Goal: Information Seeking & Learning: Find specific fact

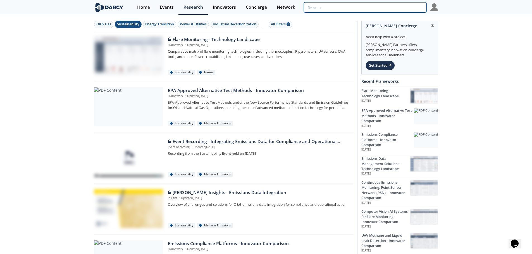
click at [412, 7] on input "search" at bounding box center [365, 7] width 122 height 10
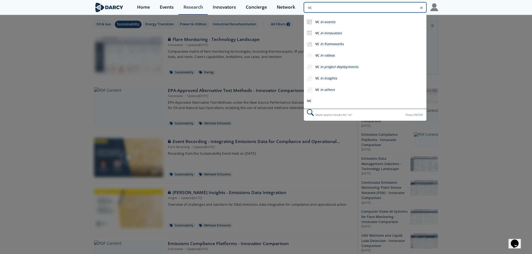
type input "v"
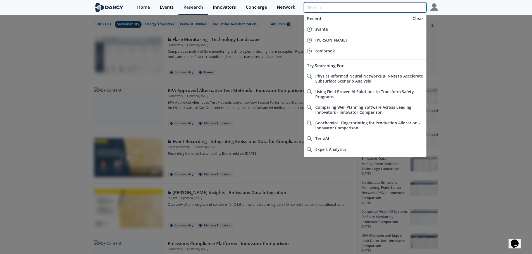
type input "c"
type input "e"
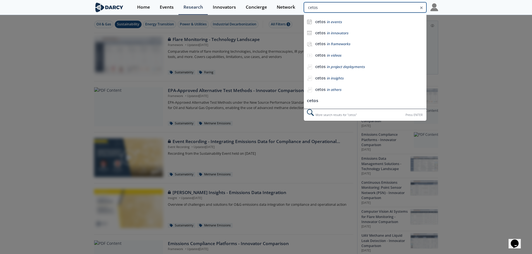
type input "cetos"
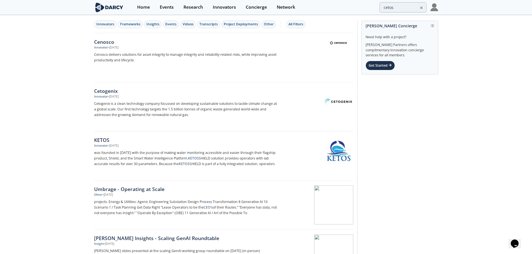
click at [106, 23] on div "Innovators" at bounding box center [105, 24] width 18 height 5
